Goal: Task Accomplishment & Management: Use online tool/utility

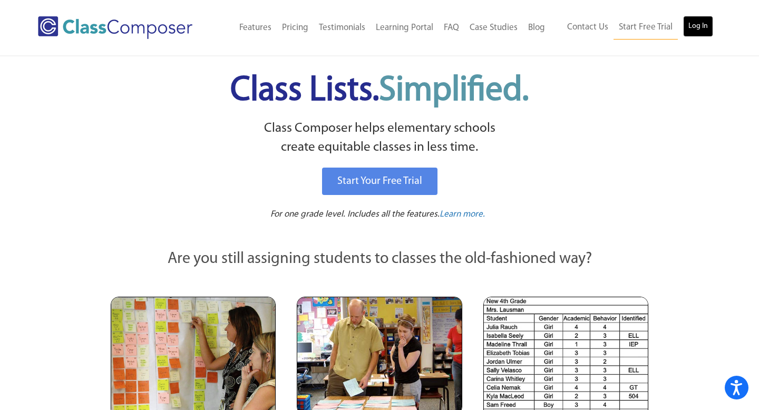
click at [695, 21] on link "Log In" at bounding box center [698, 26] width 30 height 21
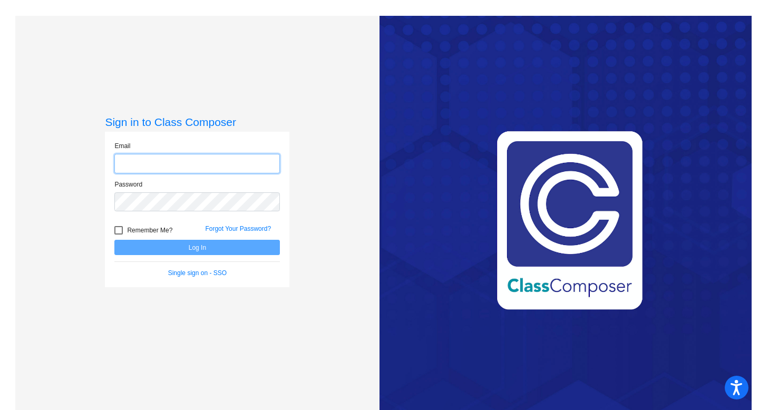
type input "mwodzinski@sd25.org"
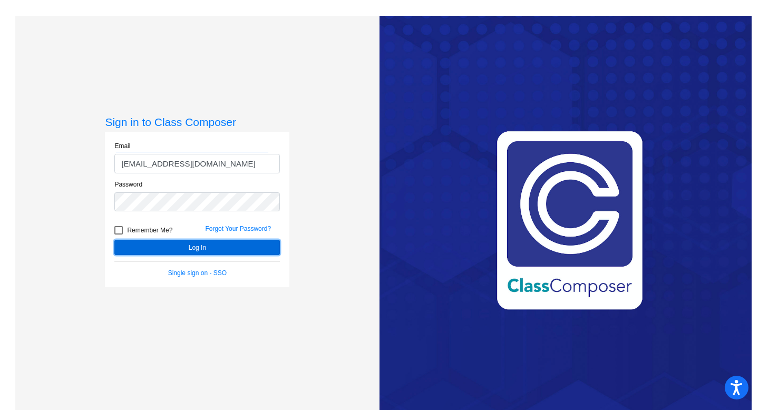
click at [193, 248] on button "Log In" at bounding box center [196, 247] width 165 height 15
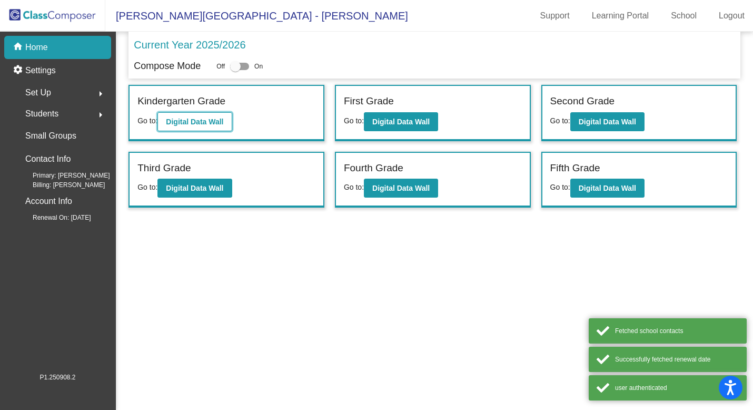
click at [219, 129] on button "Digital Data Wall" at bounding box center [195, 121] width 74 height 19
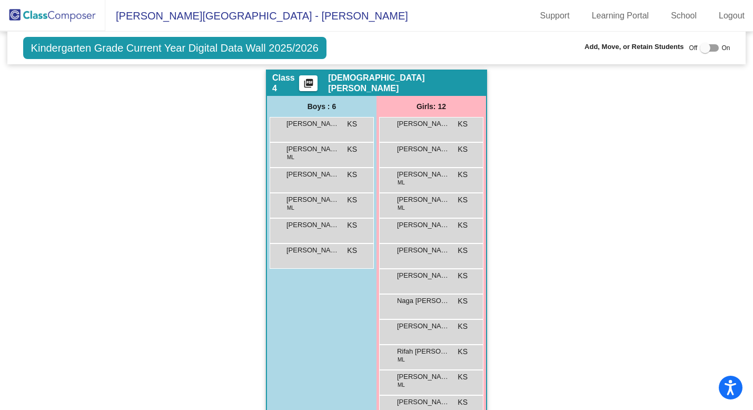
scroll to position [595, 0]
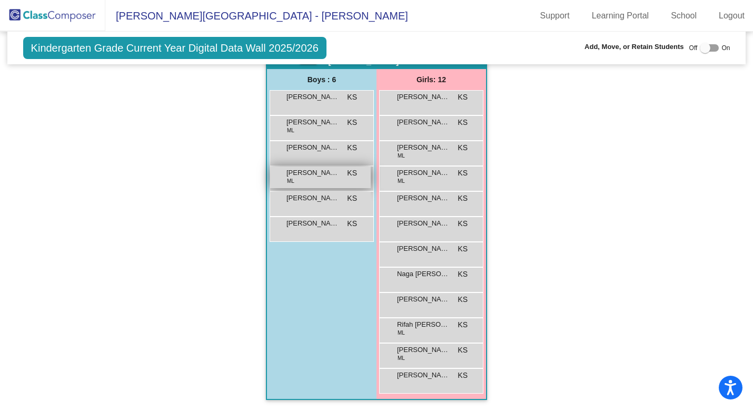
click at [325, 176] on span "Oleksandr Sasha Hlovliuk" at bounding box center [313, 173] width 53 height 11
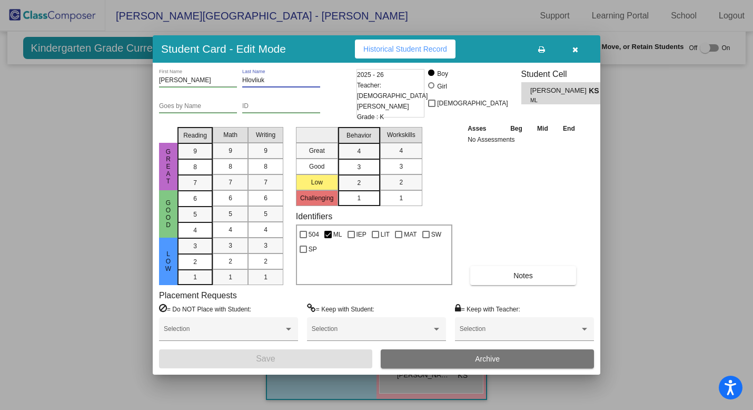
drag, startPoint x: 267, startPoint y: 81, endPoint x: 238, endPoint y: 81, distance: 29.0
click at [238, 81] on div "Oleksandr Sasha First Name Hlovliuk Last Name" at bounding box center [256, 82] width 195 height 26
drag, startPoint x: 187, startPoint y: 78, endPoint x: 149, endPoint y: 80, distance: 38.5
click at [149, 80] on div "Student Card - Edit Mode Historical Student Record Oleksandr Sasha First Name H…" at bounding box center [376, 205] width 753 height 410
click at [576, 51] on icon "button" at bounding box center [576, 49] width 6 height 7
